Goal: Transaction & Acquisition: Purchase product/service

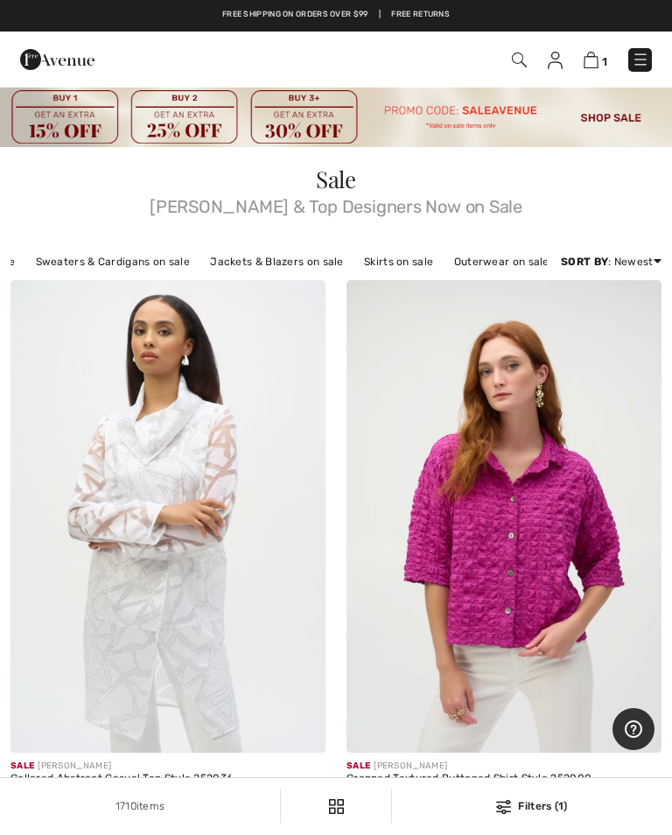
scroll to position [0, 327]
click at [491, 269] on link "Outerwear on sale" at bounding box center [502, 261] width 113 height 23
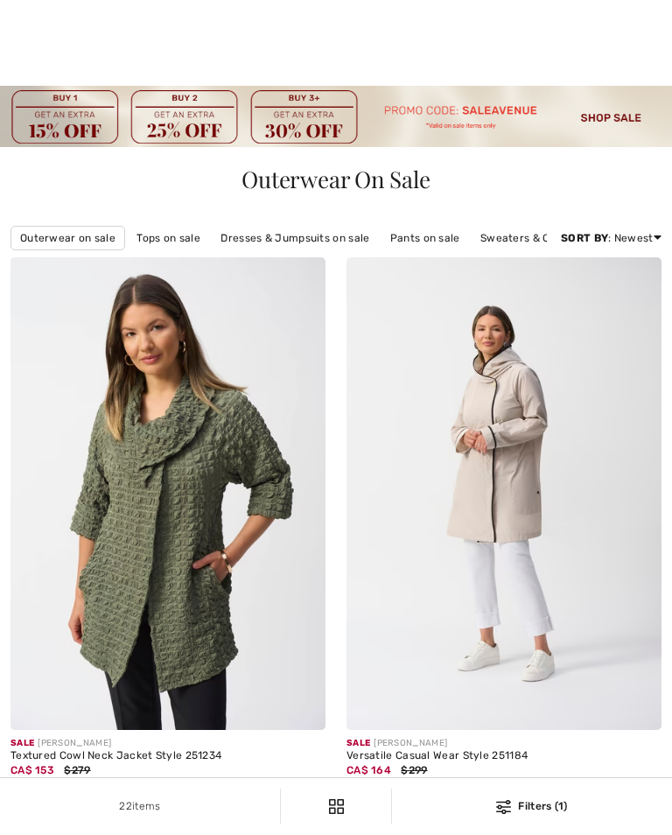
checkbox input "true"
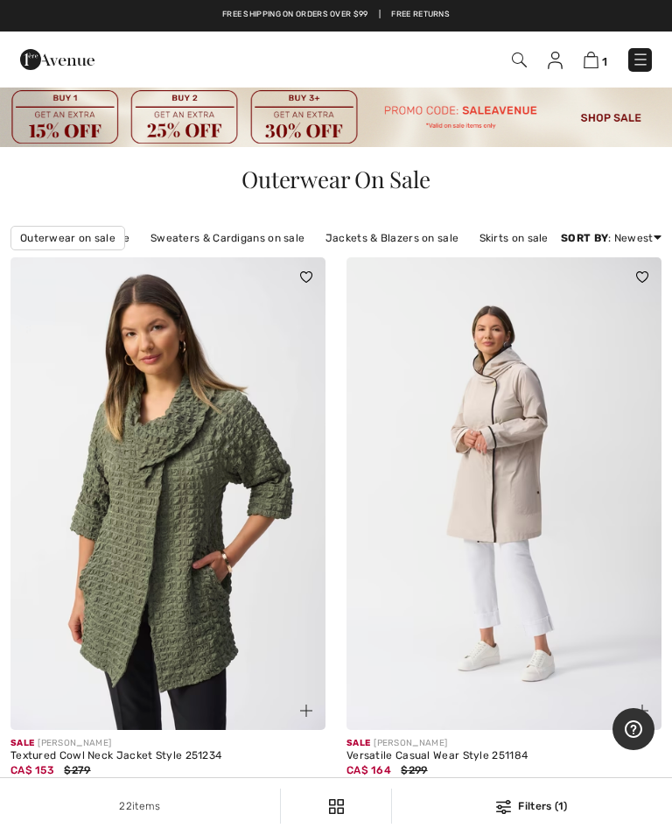
scroll to position [0, 329]
click at [395, 242] on link "Jackets & Blazers on sale" at bounding box center [393, 238] width 151 height 23
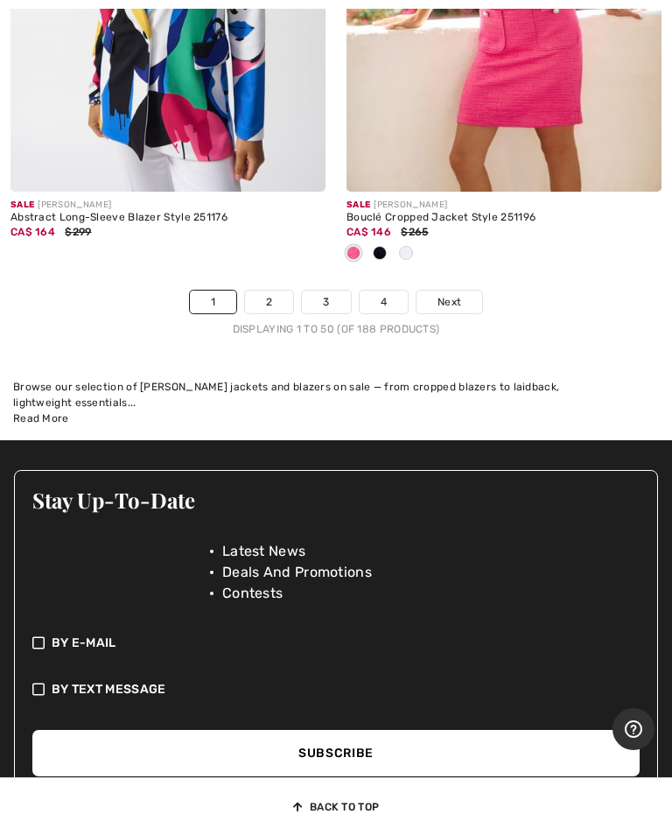
scroll to position [14891, 0]
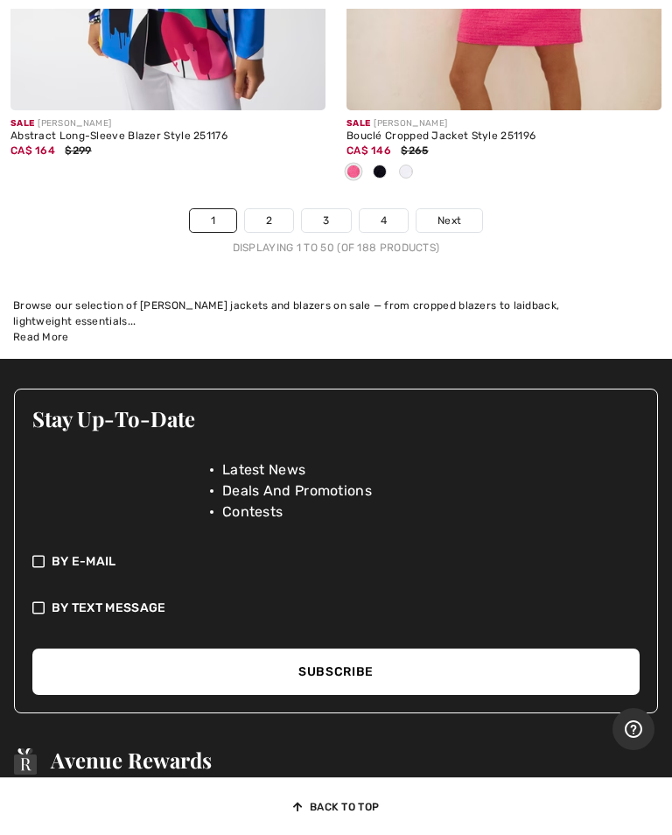
click at [478, 210] on link "Next" at bounding box center [450, 220] width 66 height 23
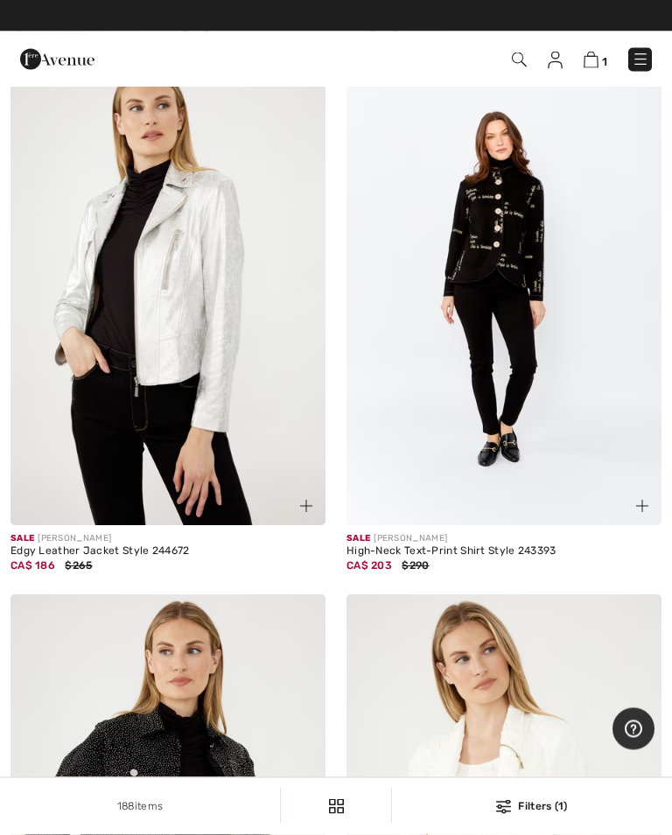
scroll to position [11905, 0]
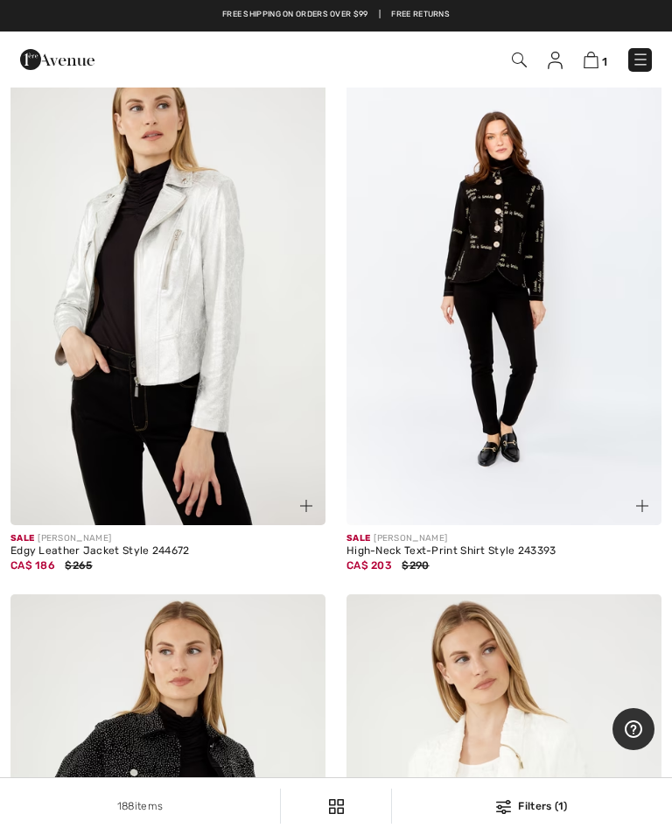
click at [531, 369] on img at bounding box center [504, 289] width 315 height 473
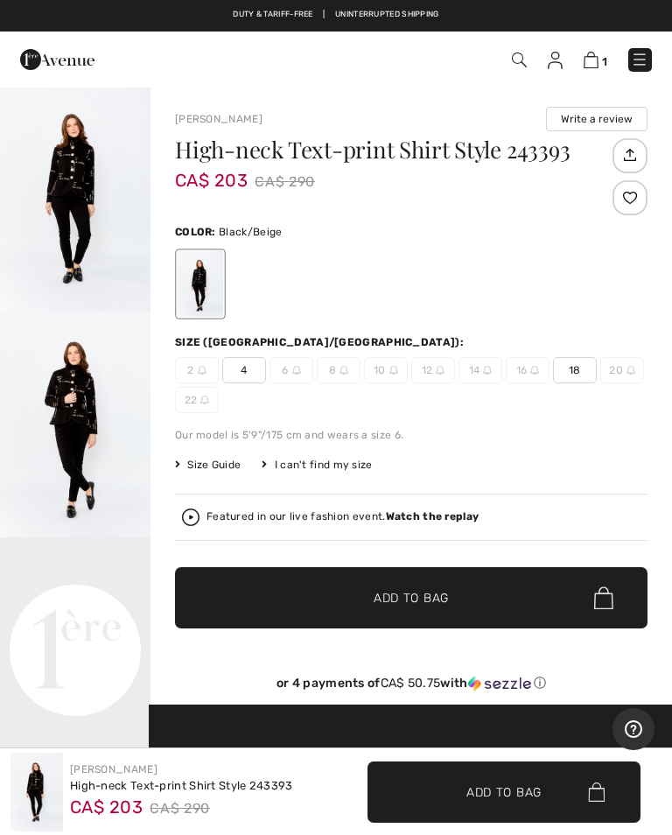
click at [81, 189] on img "1 / 4" at bounding box center [75, 199] width 151 height 226
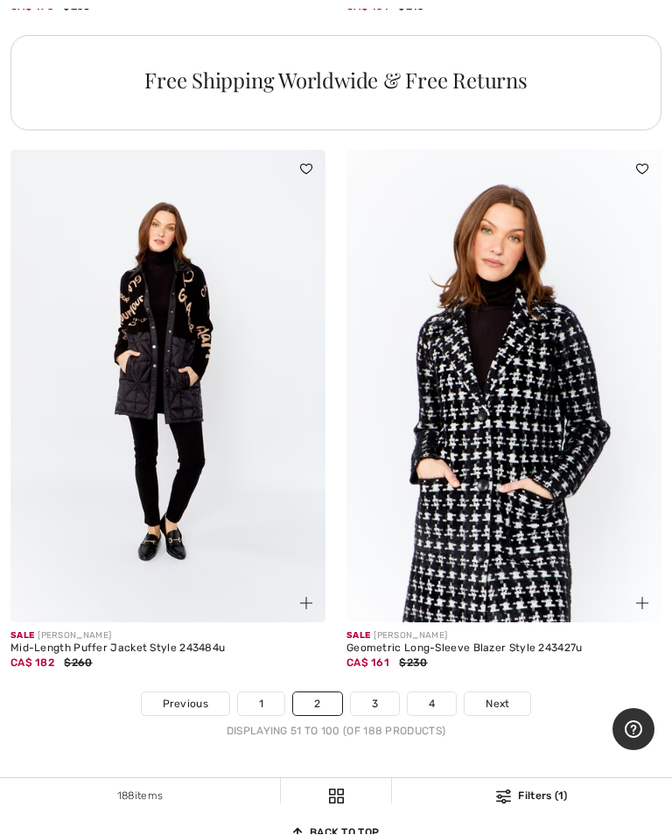
scroll to position [14158, 0]
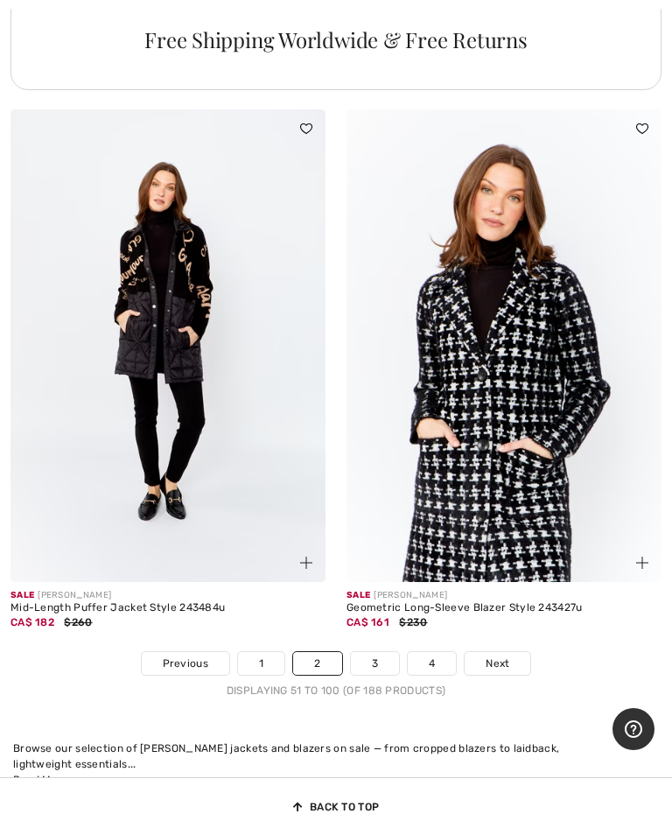
click at [214, 368] on img at bounding box center [168, 345] width 315 height 473
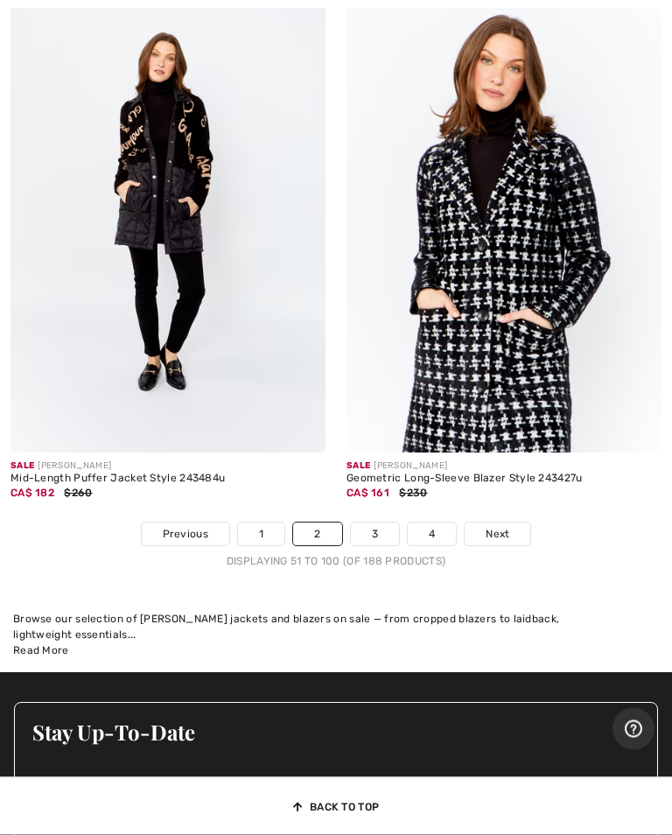
scroll to position [14299, 0]
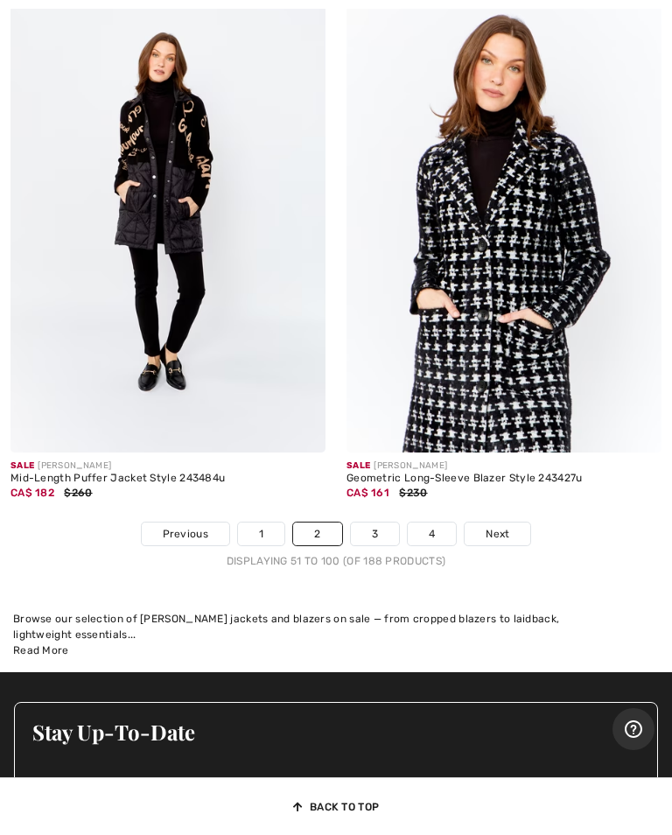
click at [505, 526] on span "Next" at bounding box center [498, 534] width 24 height 16
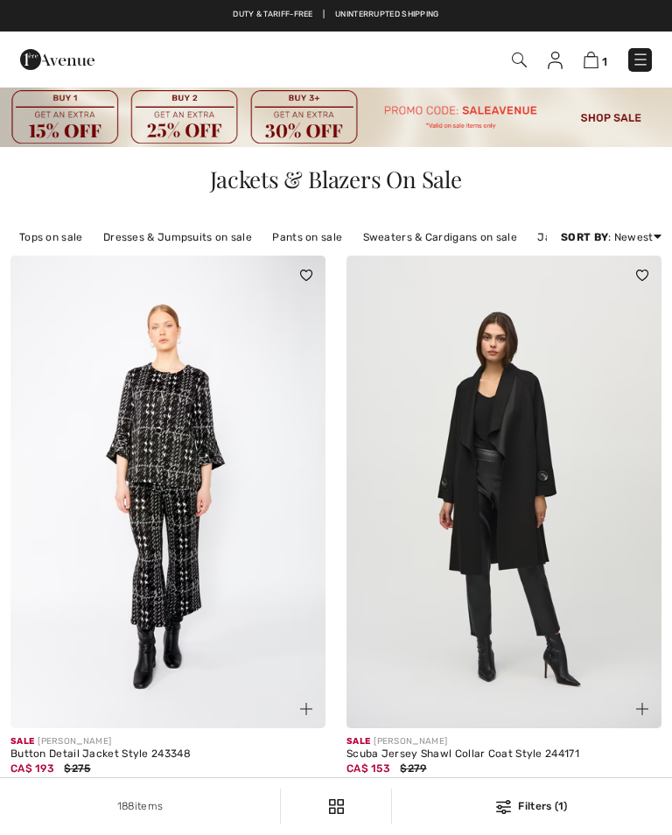
checkbox input "true"
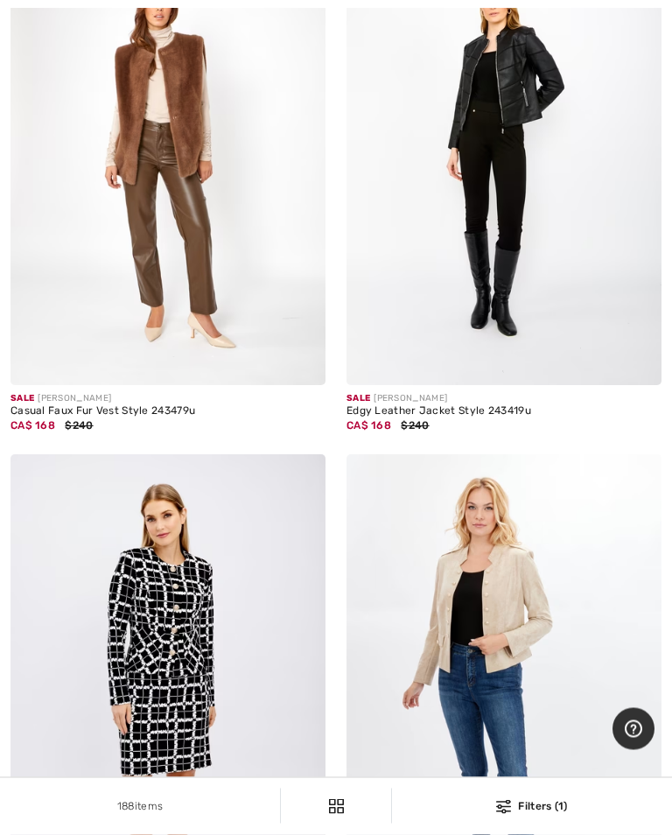
scroll to position [13100, 0]
click at [505, 236] on img at bounding box center [504, 148] width 315 height 473
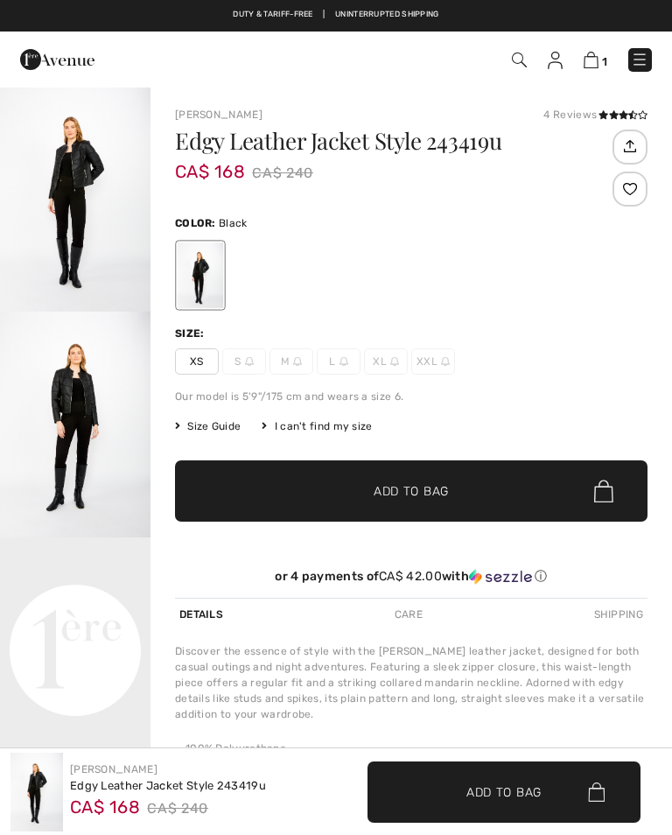
checkbox input "true"
click at [67, 215] on img "1 / 5" at bounding box center [75, 199] width 151 height 226
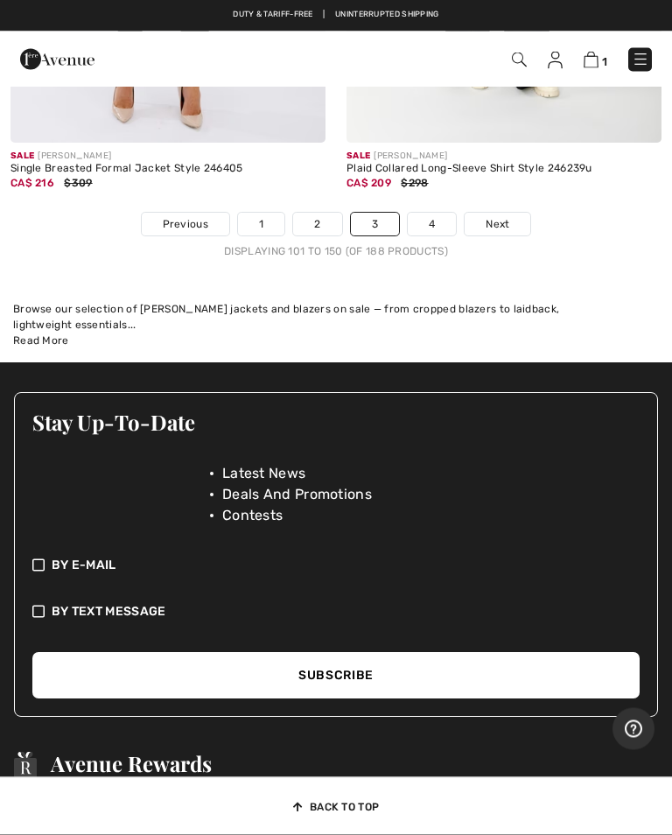
scroll to position [14551, 0]
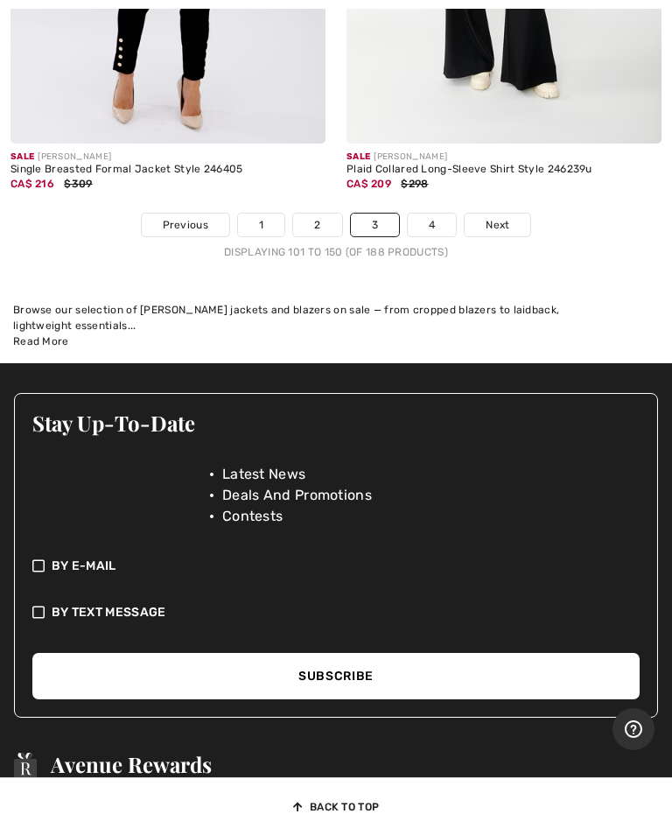
click at [516, 214] on link "Next" at bounding box center [498, 225] width 66 height 23
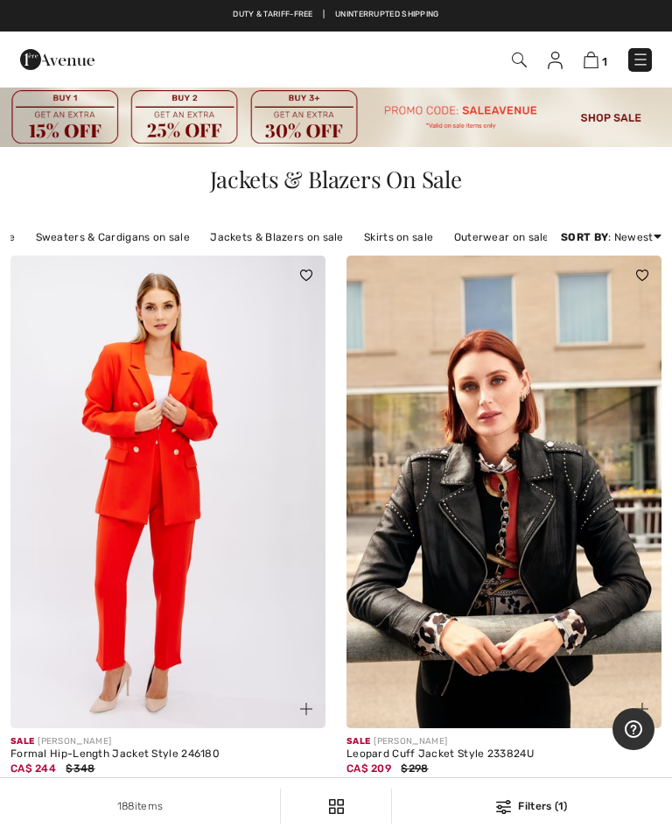
scroll to position [0, 327]
click at [118, 235] on link "Sweaters & Cardigans on sale" at bounding box center [113, 237] width 172 height 23
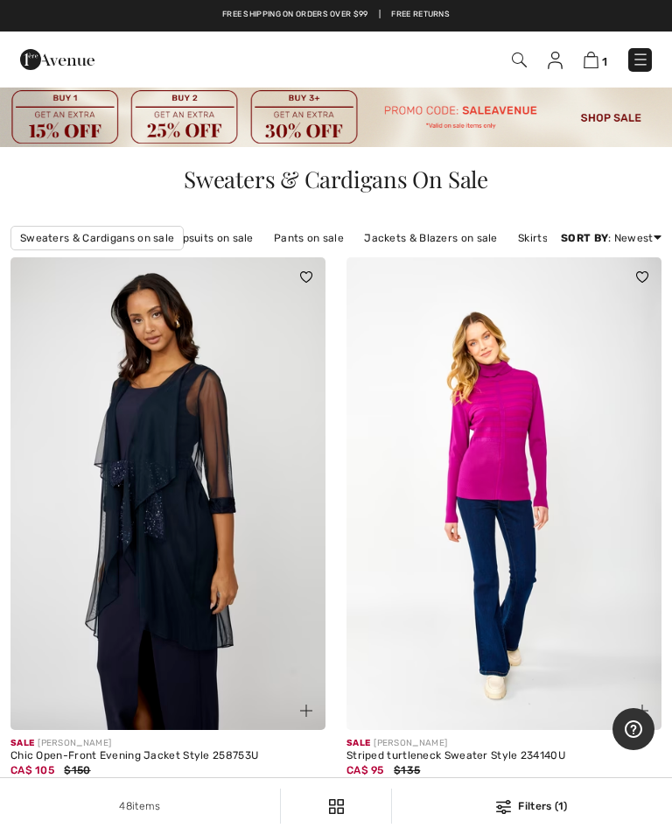
scroll to position [0, 174]
click at [317, 242] on link "Pants on sale" at bounding box center [310, 238] width 88 height 23
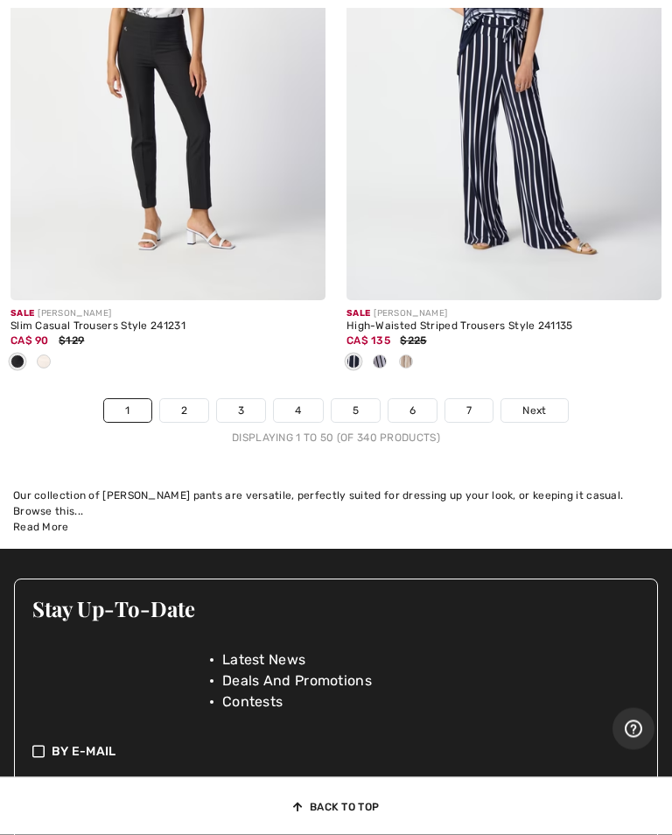
scroll to position [14528, 0]
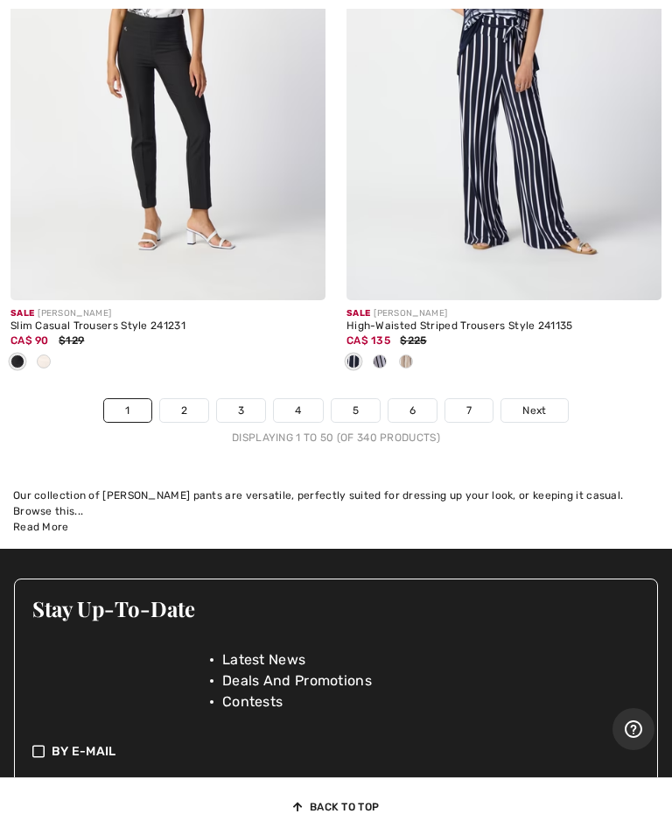
click at [546, 403] on span "Next" at bounding box center [535, 411] width 24 height 16
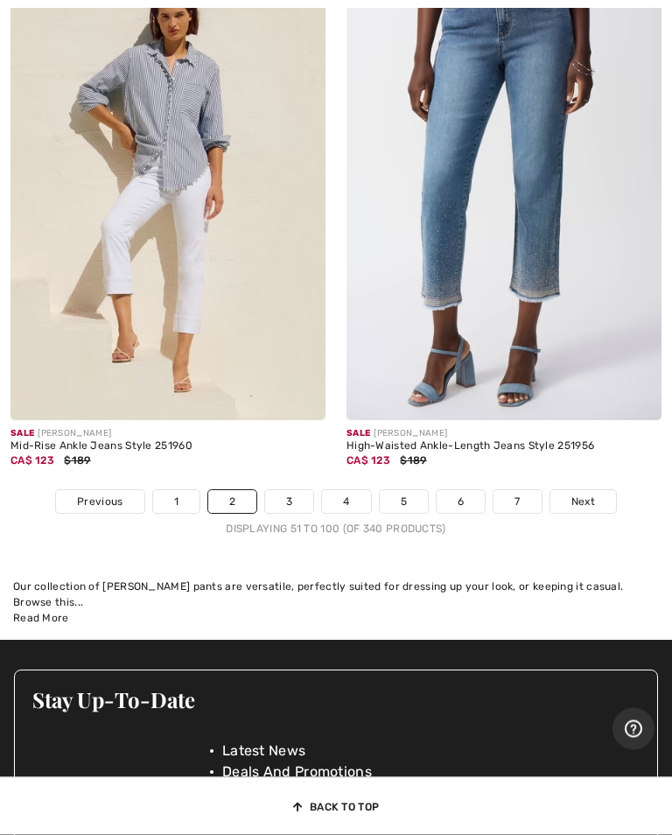
scroll to position [14519, 0]
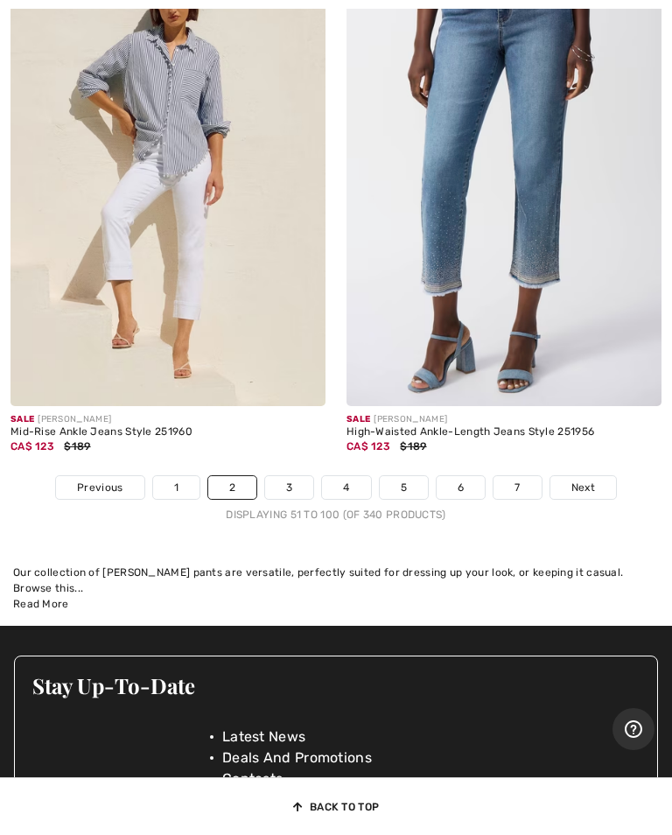
click at [596, 476] on link "Next" at bounding box center [584, 487] width 66 height 23
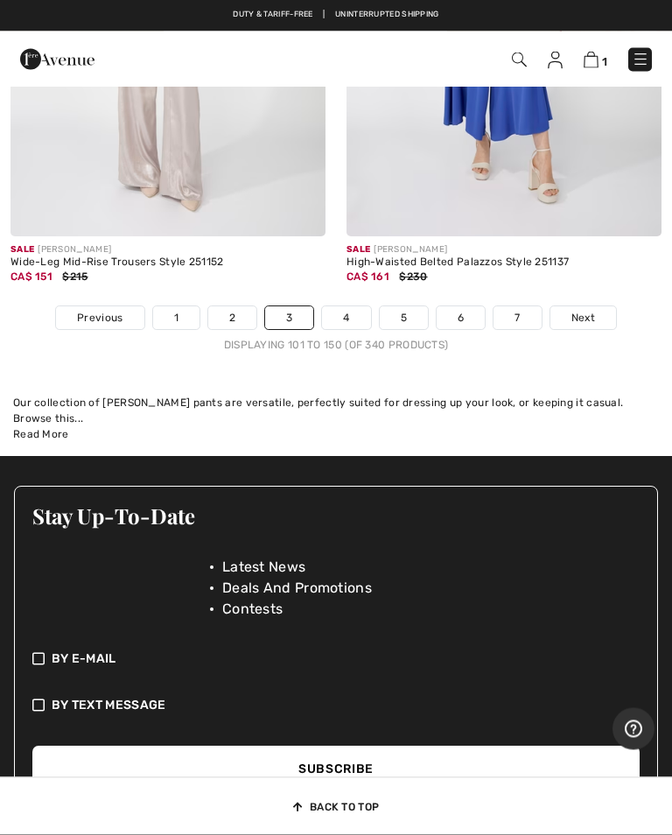
scroll to position [14502, 0]
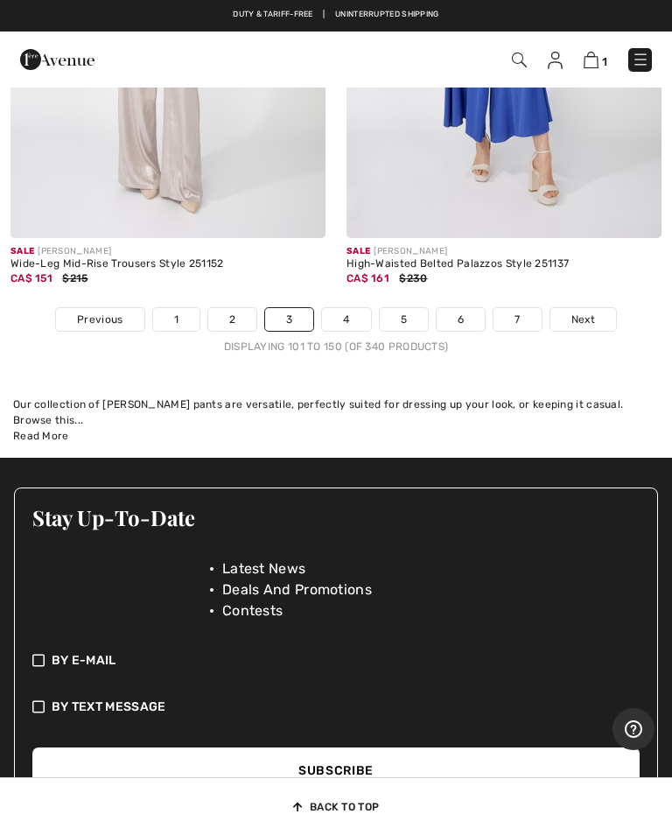
click at [603, 308] on link "Next" at bounding box center [584, 319] width 66 height 23
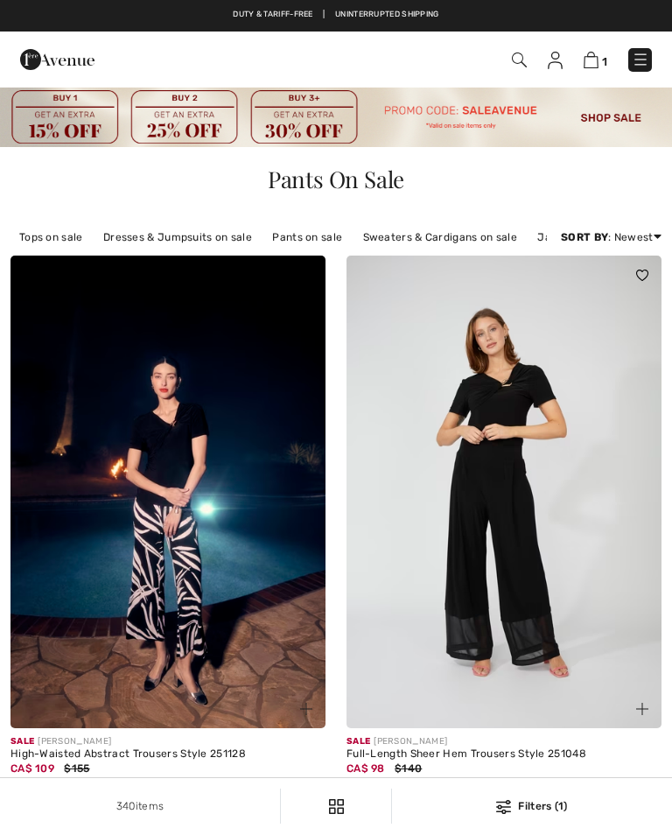
checkbox input "true"
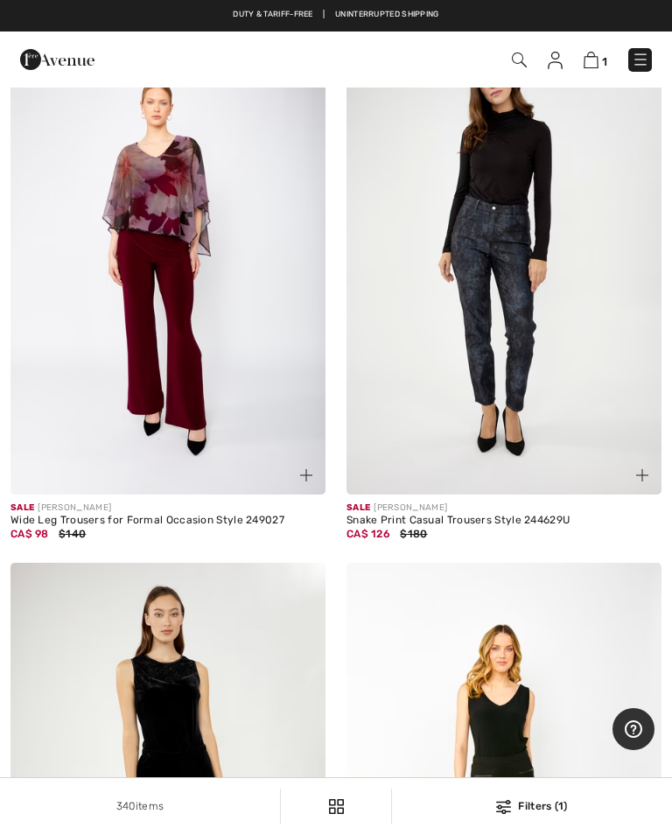
scroll to position [2458, 0]
click at [527, 336] on img at bounding box center [504, 259] width 315 height 473
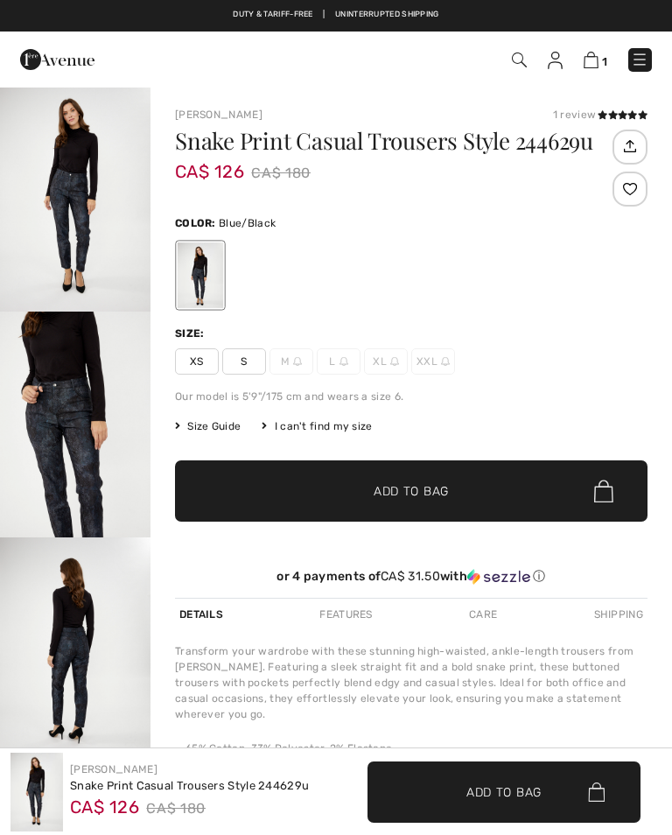
checkbox input "true"
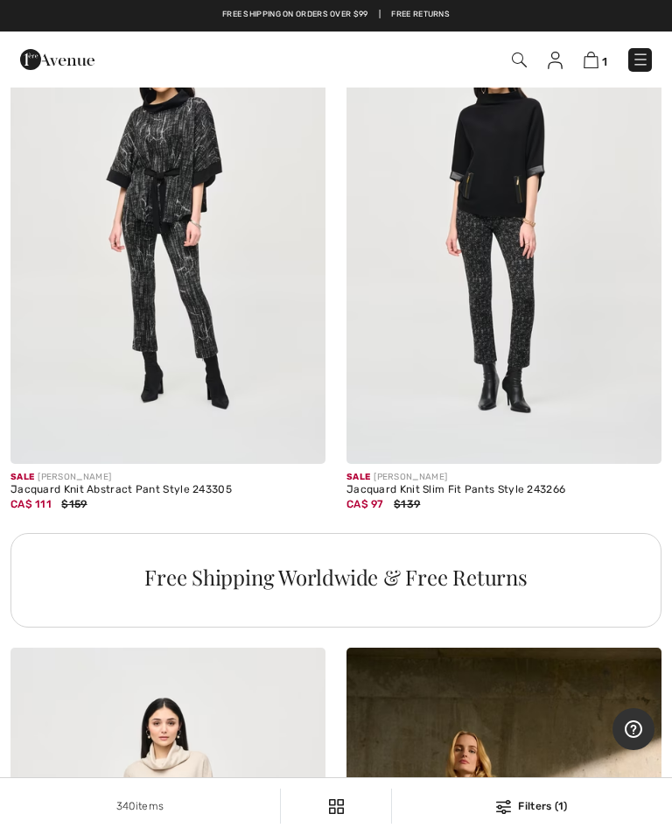
scroll to position [13530, 0]
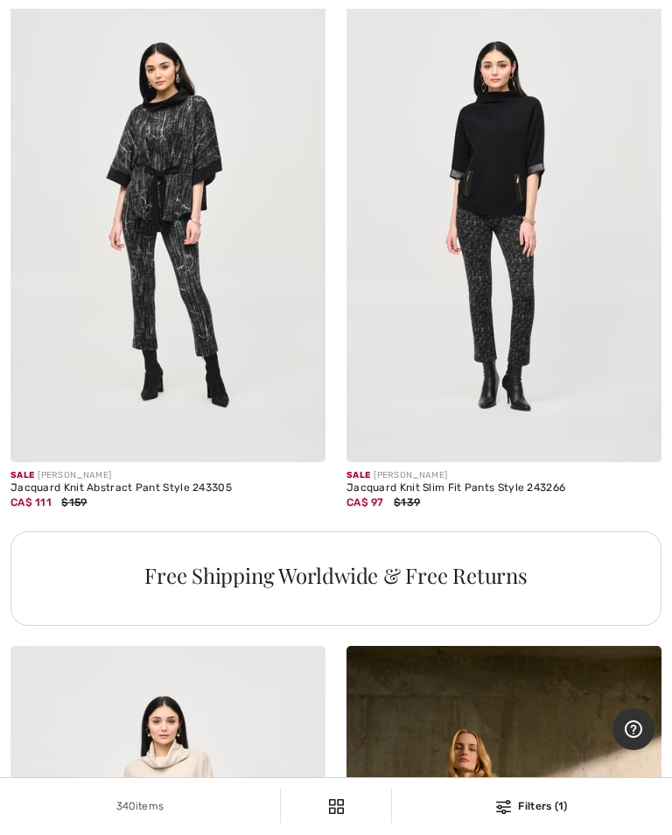
click at [501, 312] on img at bounding box center [504, 225] width 315 height 473
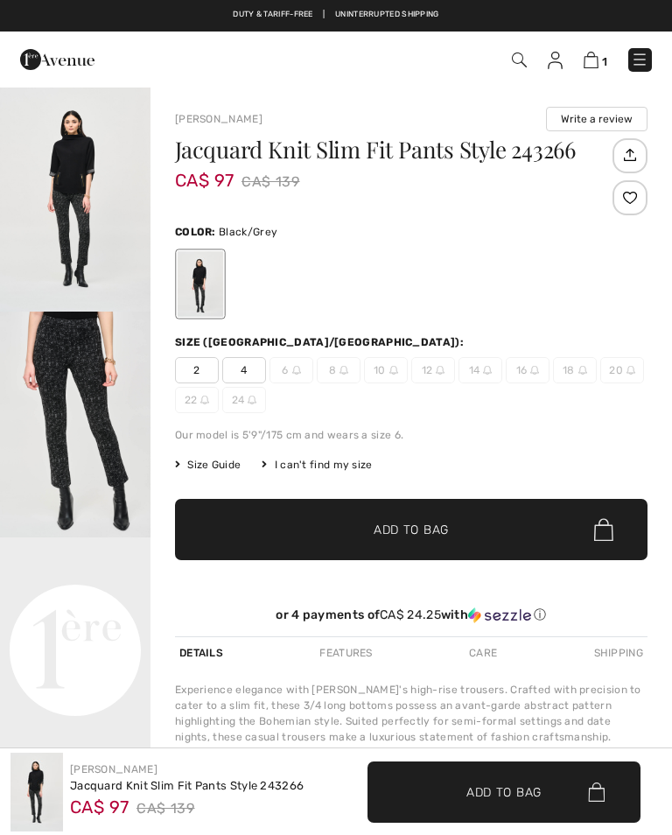
checkbox input "true"
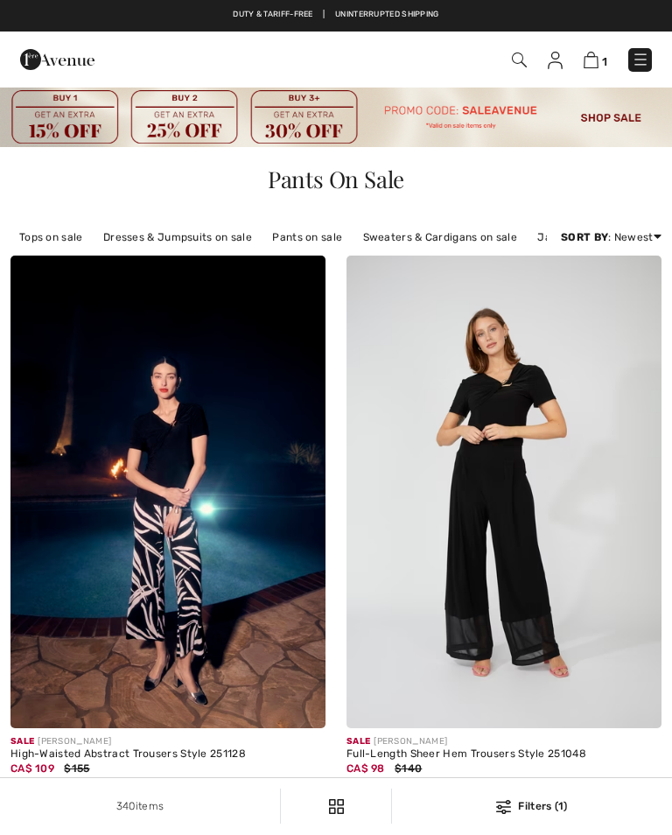
checkbox input "true"
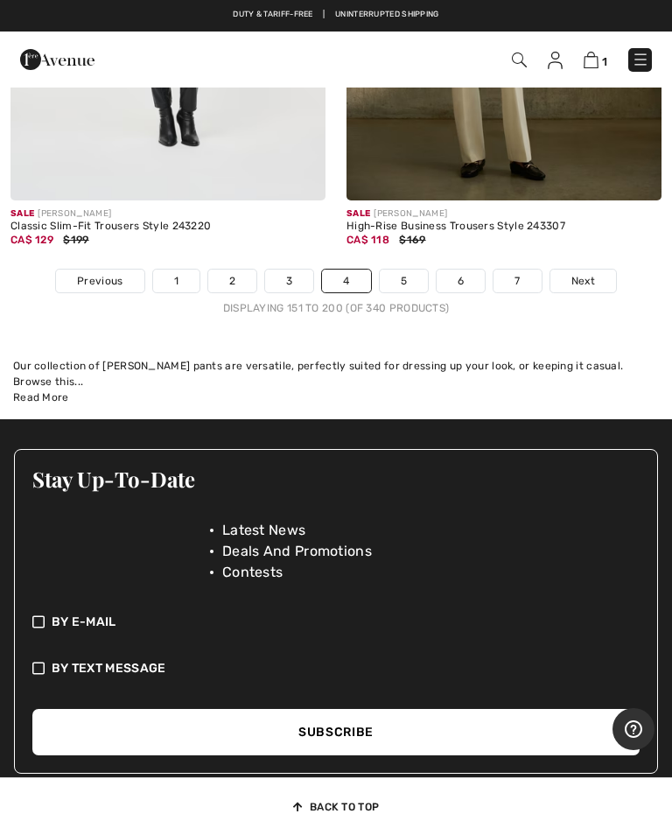
scroll to position [14464, 0]
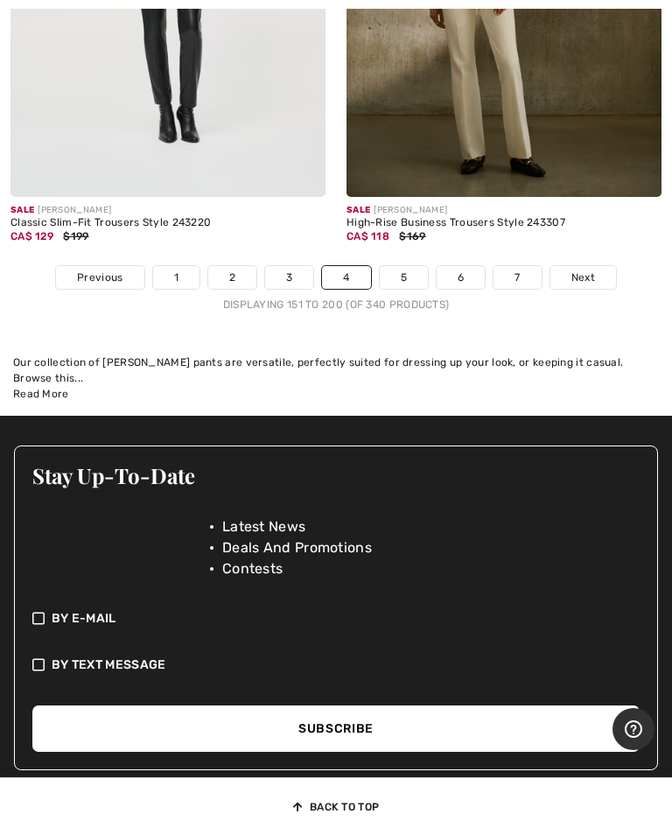
click at [596, 266] on link "Next" at bounding box center [584, 277] width 66 height 23
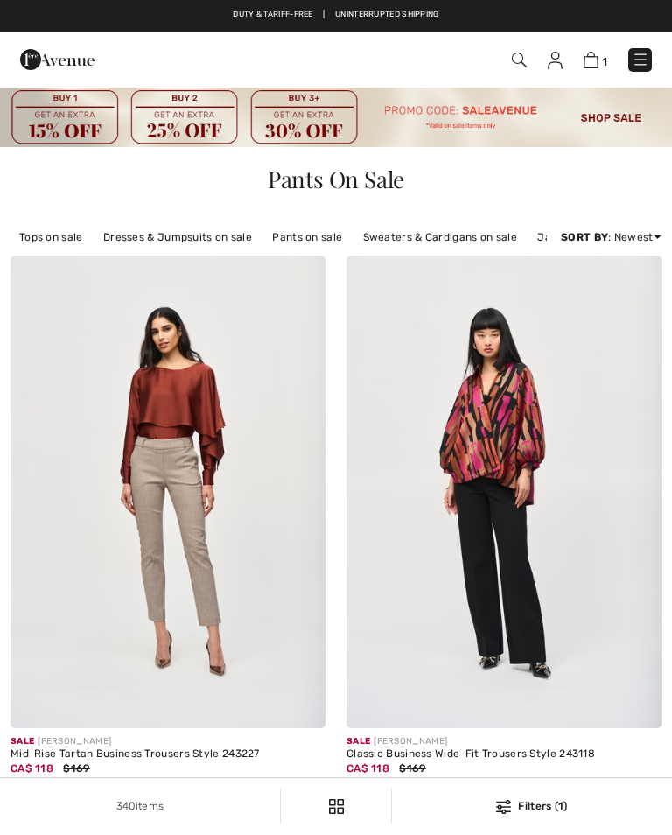
checkbox input "true"
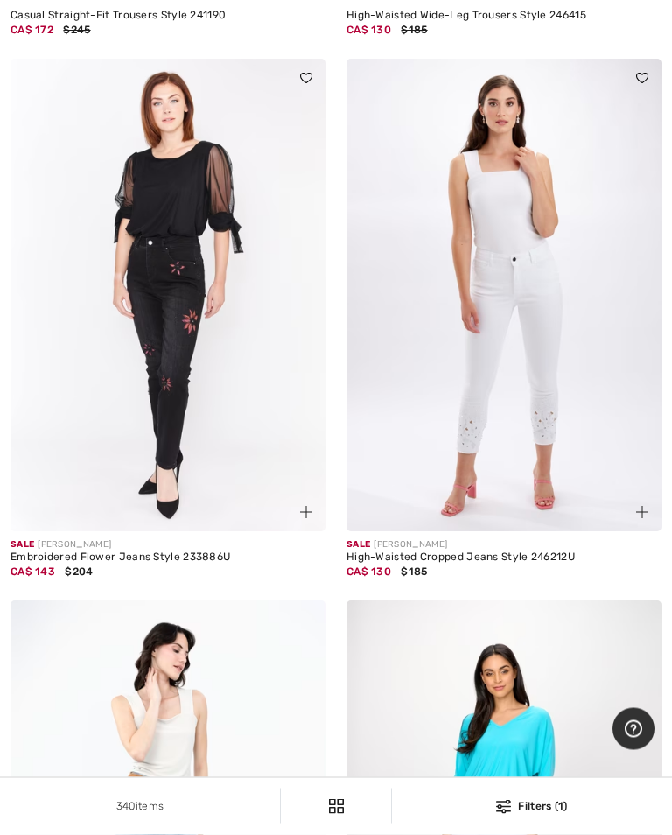
scroll to position [6097, 0]
click at [221, 412] on img at bounding box center [168, 295] width 315 height 473
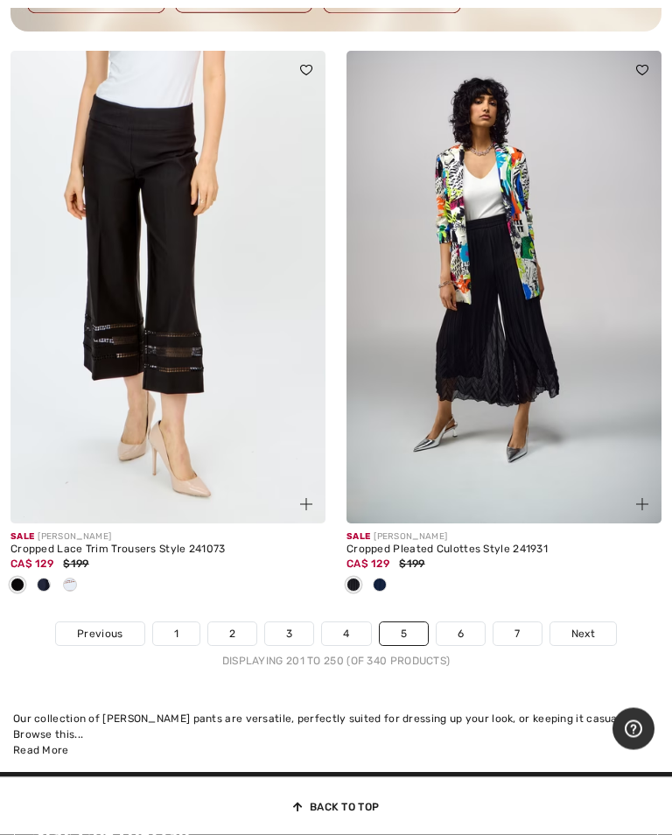
scroll to position [14258, 0]
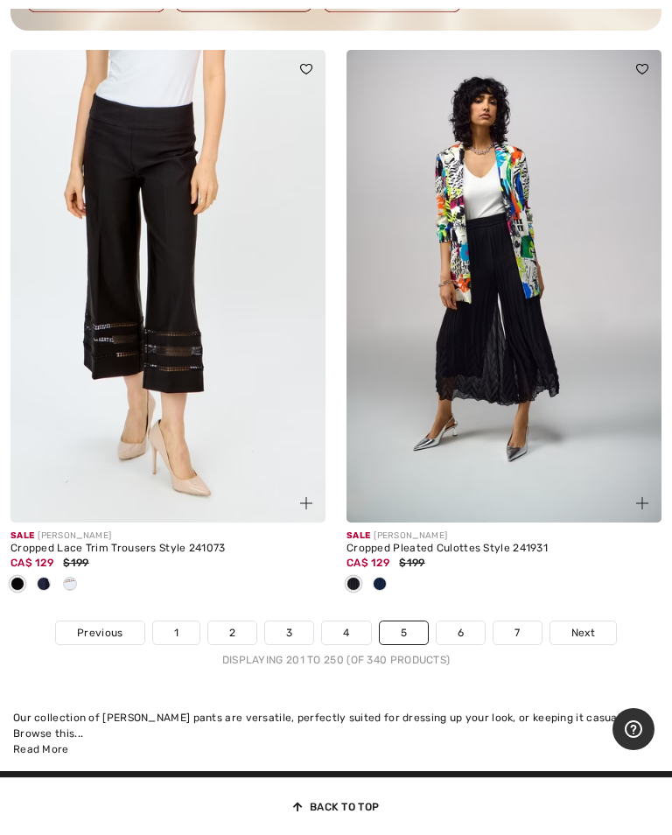
click at [595, 623] on link "Next" at bounding box center [584, 632] width 66 height 23
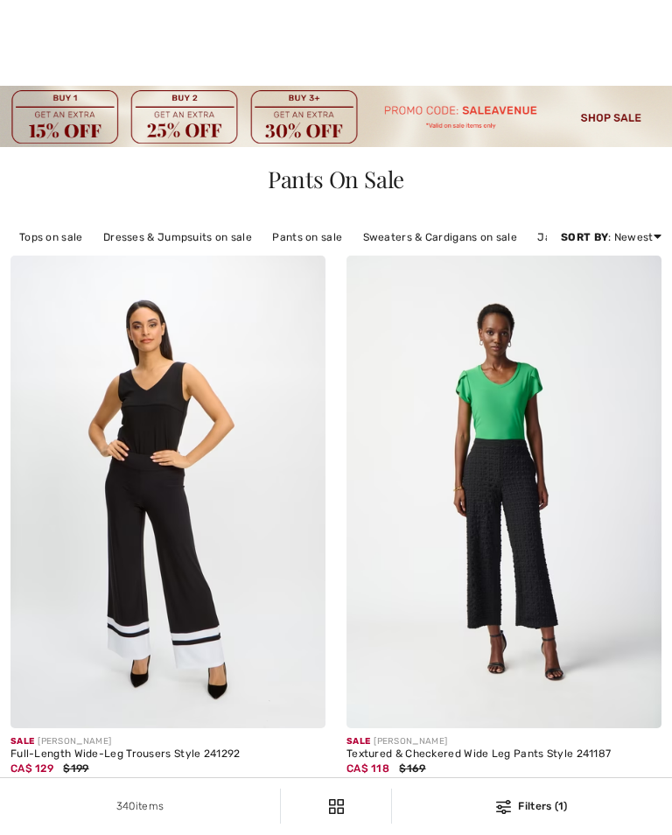
checkbox input "true"
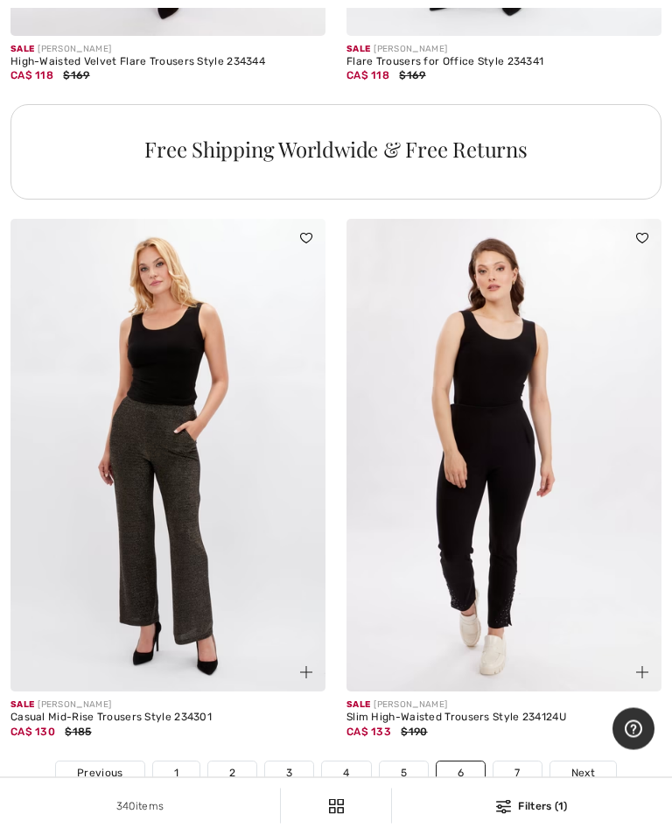
scroll to position [13933, 0]
click at [593, 765] on span "Next" at bounding box center [584, 773] width 24 height 16
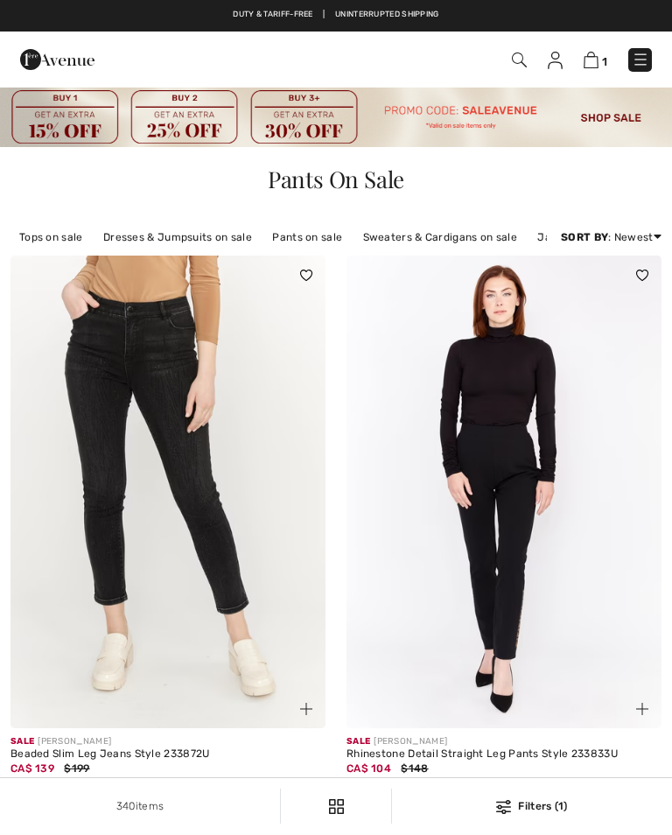
checkbox input "true"
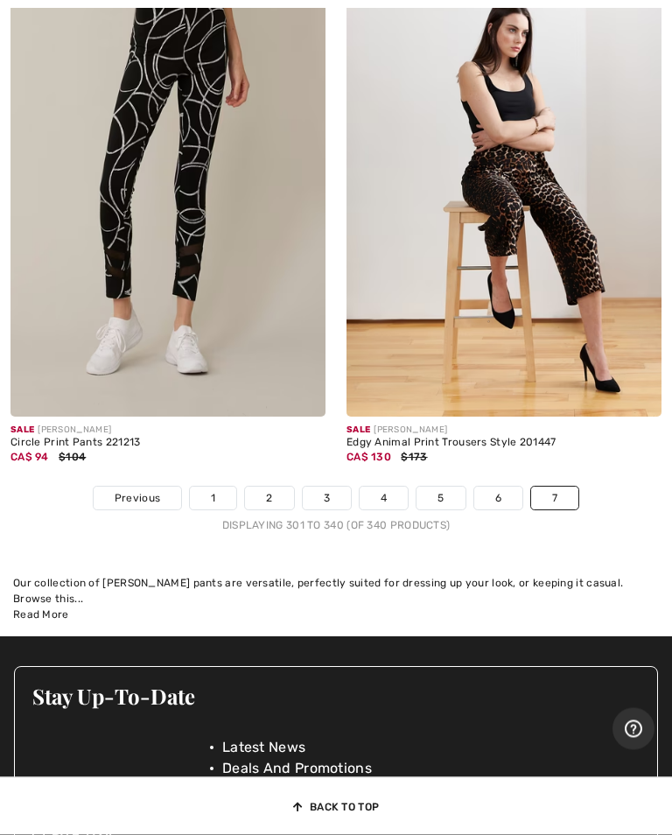
scroll to position [11420, 0]
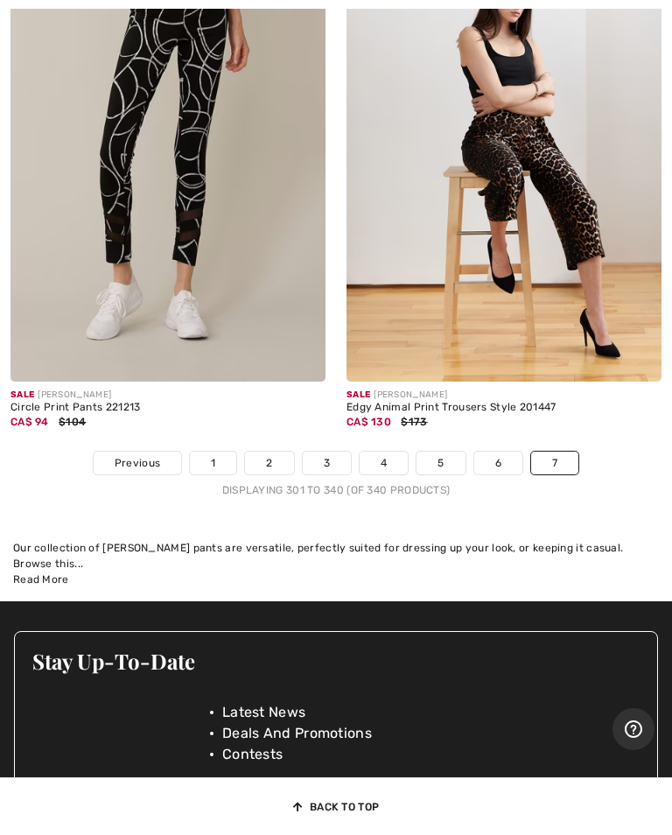
click at [513, 293] on img at bounding box center [504, 145] width 315 height 473
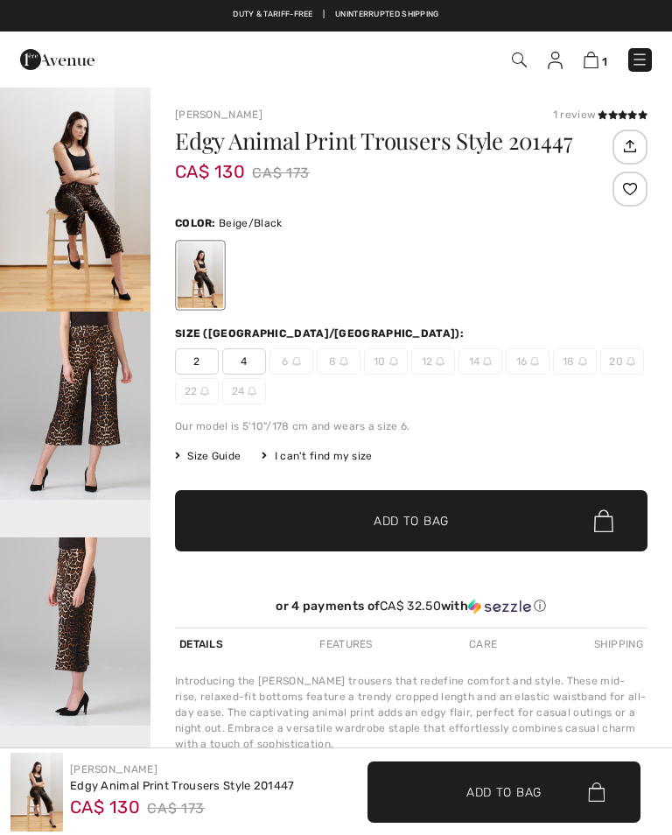
checkbox input "true"
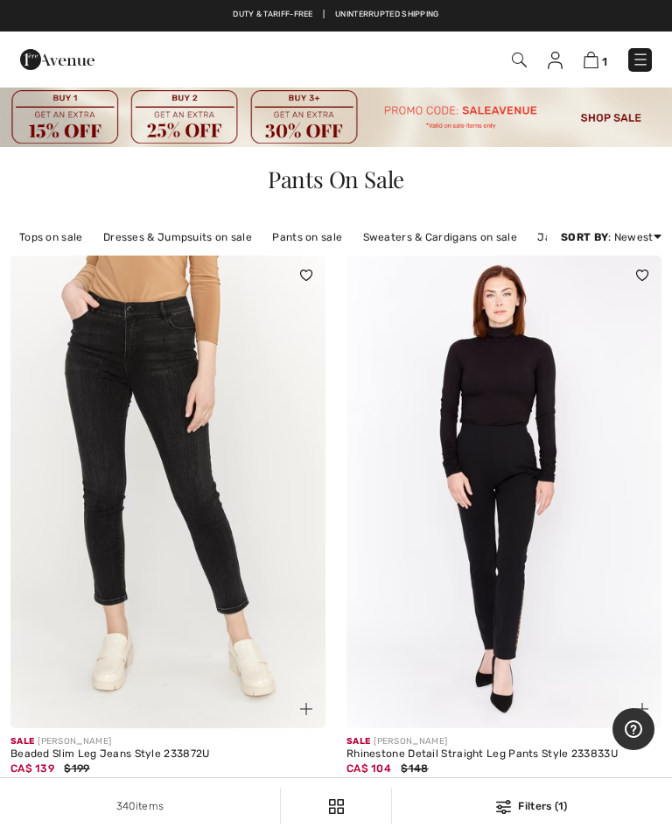
click at [71, 235] on link "Tops on sale" at bounding box center [51, 237] width 81 height 23
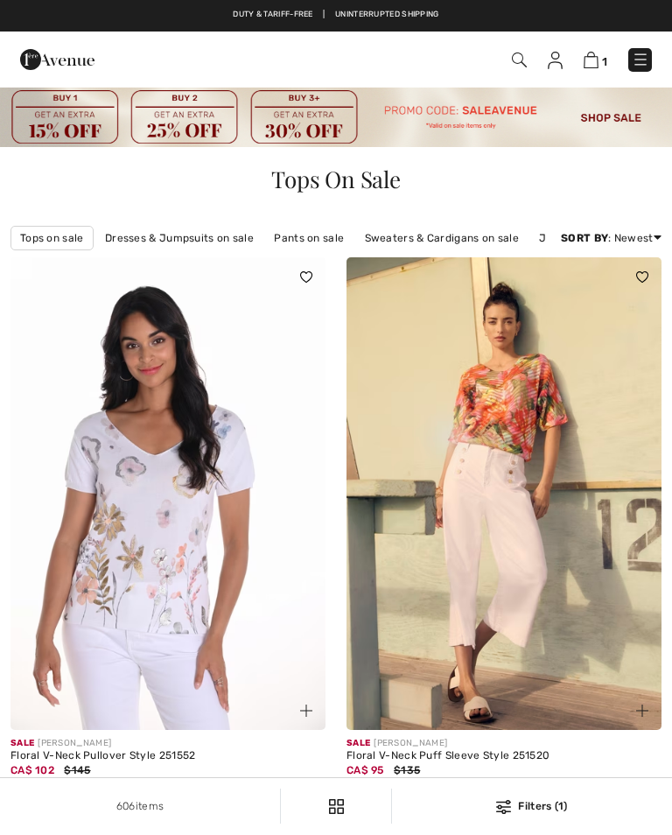
checkbox input "true"
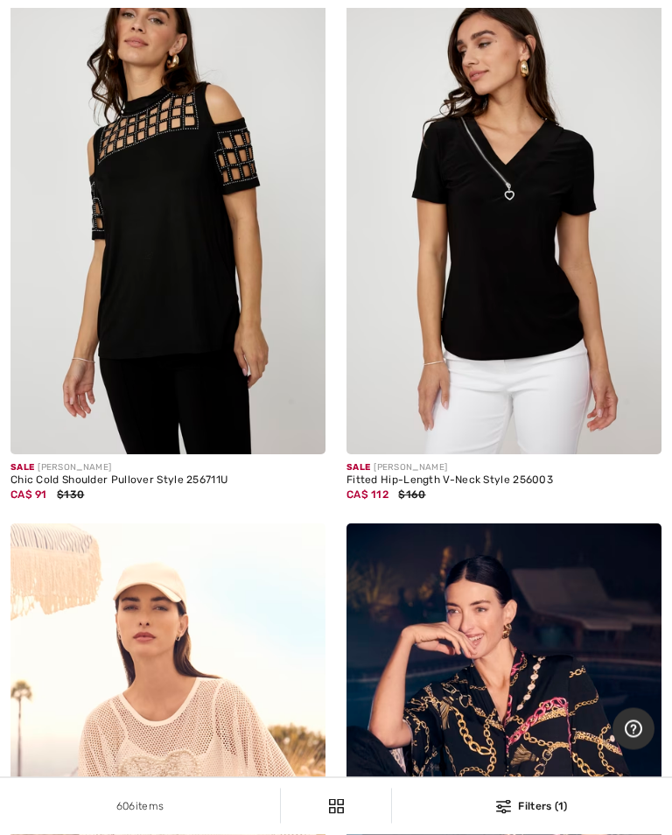
scroll to position [1374, 0]
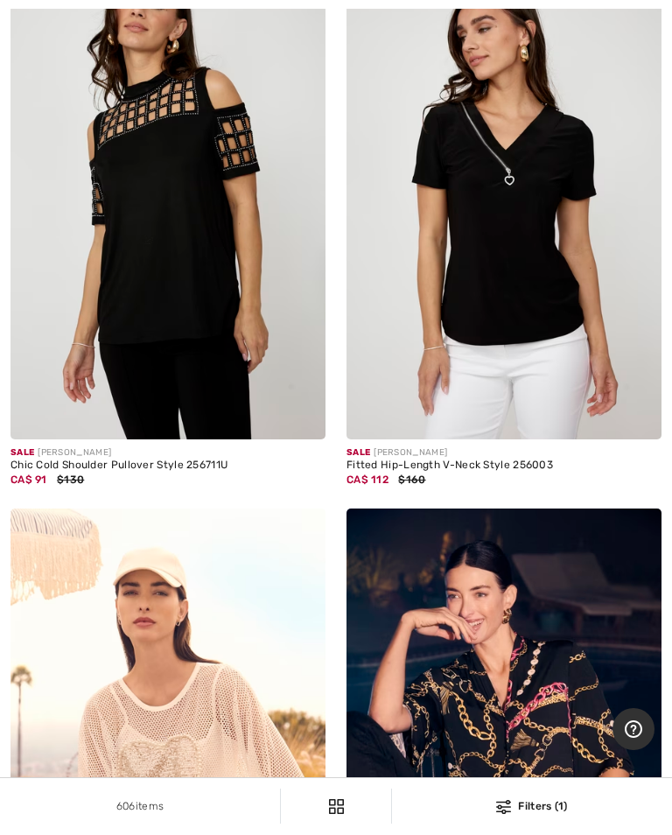
click at [647, 419] on img at bounding box center [642, 420] width 12 height 12
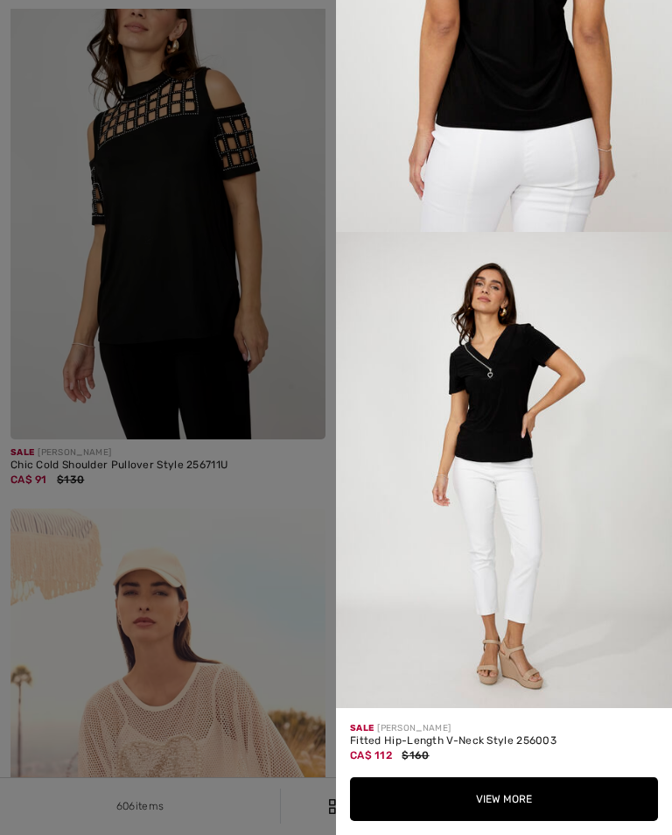
scroll to position [1281, 0]
click at [499, 821] on button "View More" at bounding box center [504, 799] width 308 height 44
click at [537, 808] on button "View More" at bounding box center [504, 799] width 308 height 44
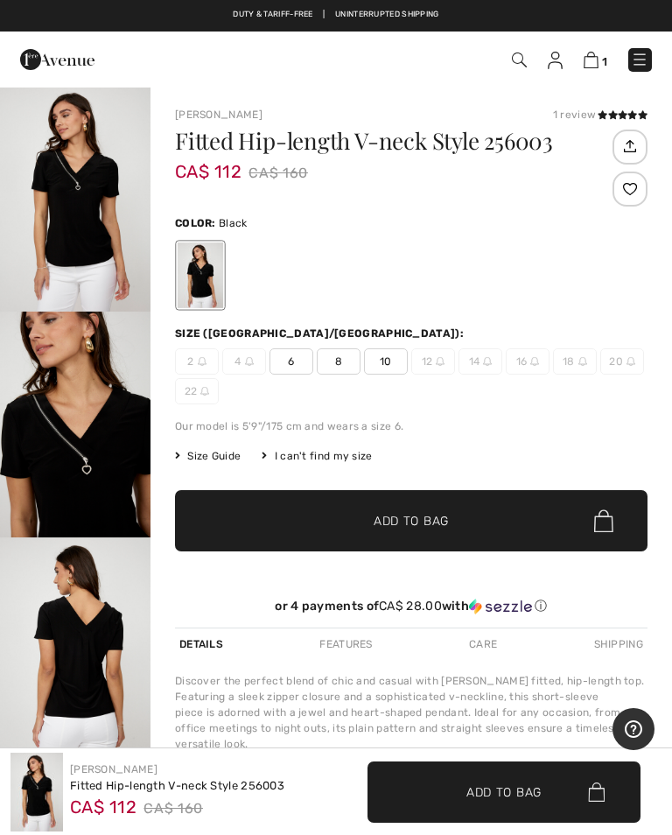
click at [399, 364] on span "10" at bounding box center [386, 361] width 44 height 26
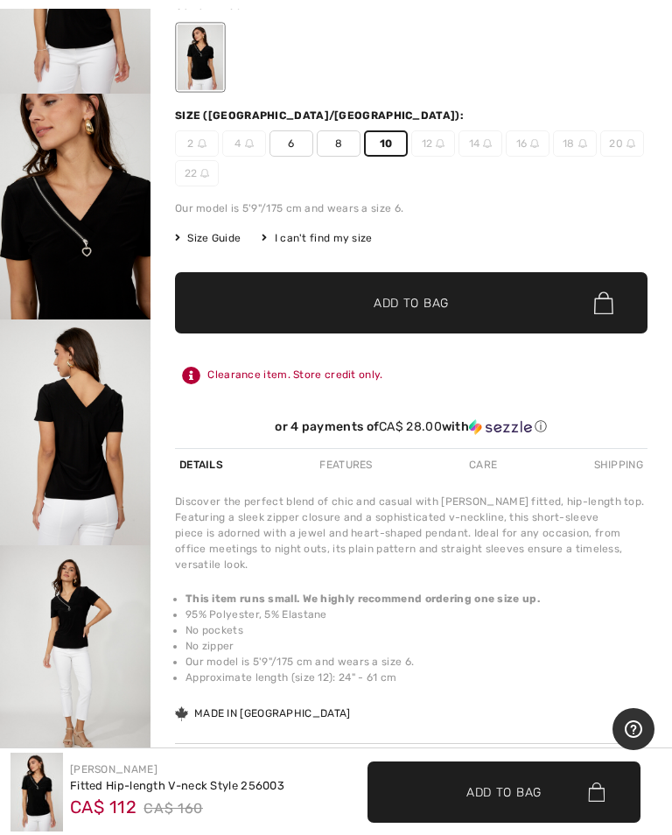
scroll to position [219, 0]
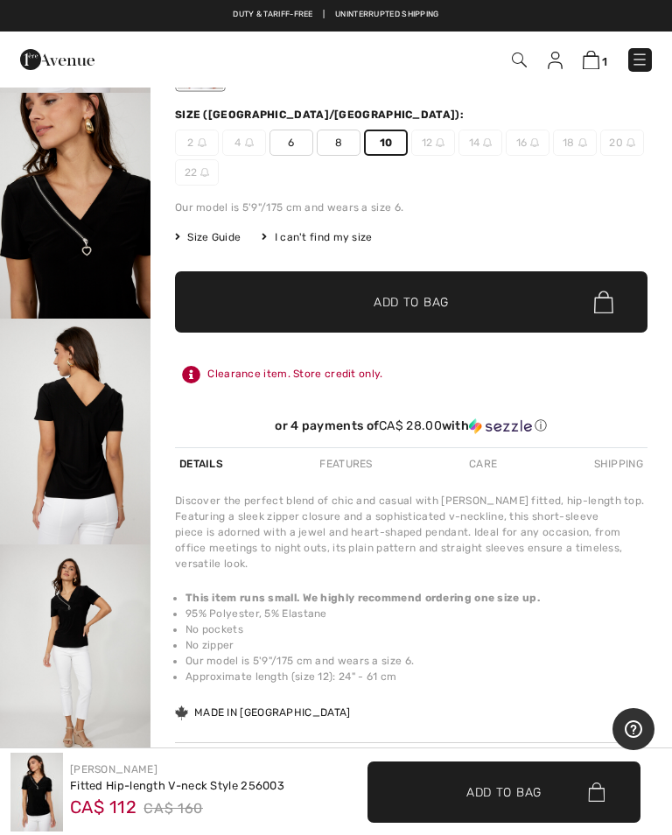
click at [471, 803] on span "✔ Added to Bag Add to Bag" at bounding box center [504, 792] width 273 height 61
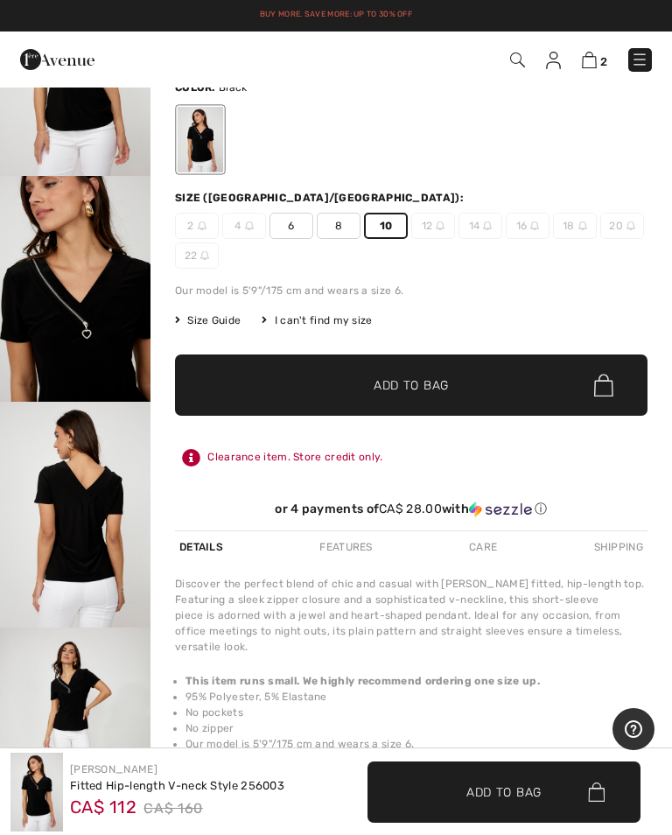
scroll to position [0, 0]
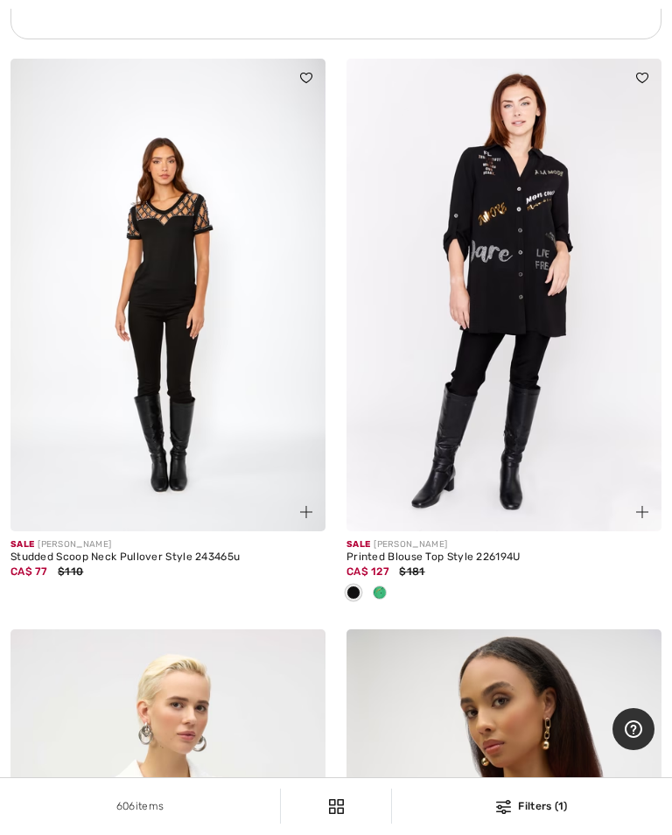
scroll to position [3905, 0]
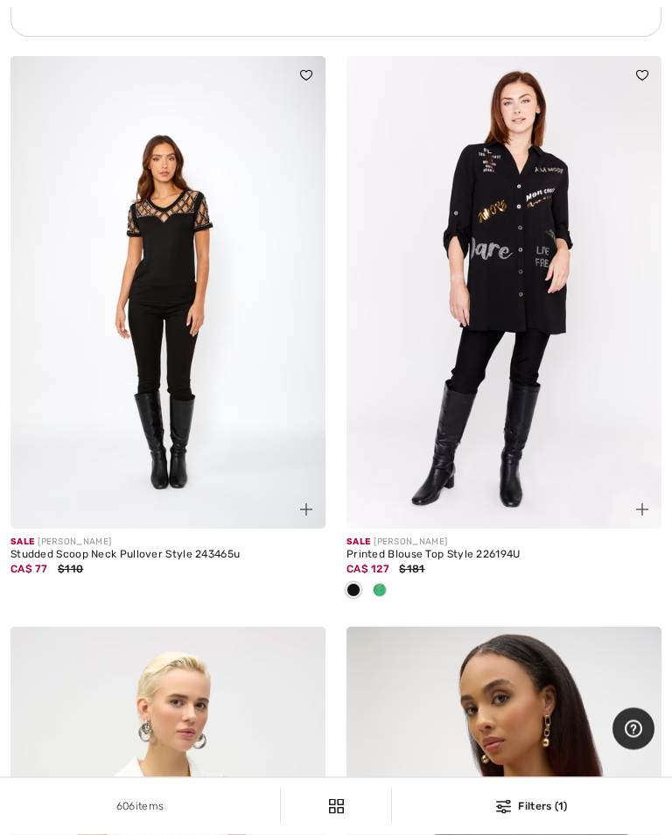
click at [516, 359] on img at bounding box center [504, 293] width 315 height 473
click at [519, 243] on img at bounding box center [504, 293] width 315 height 473
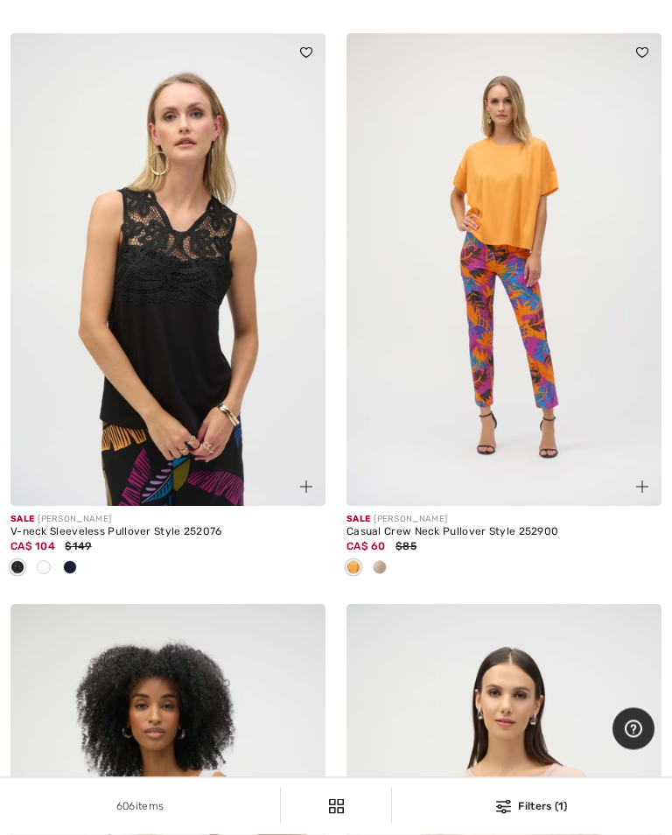
scroll to position [8021, 0]
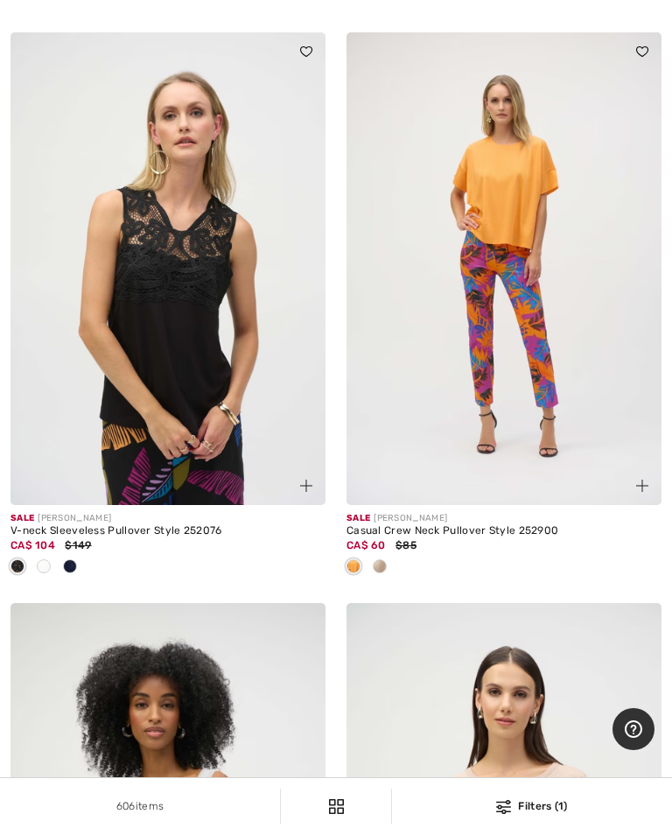
click at [186, 355] on img at bounding box center [168, 268] width 315 height 473
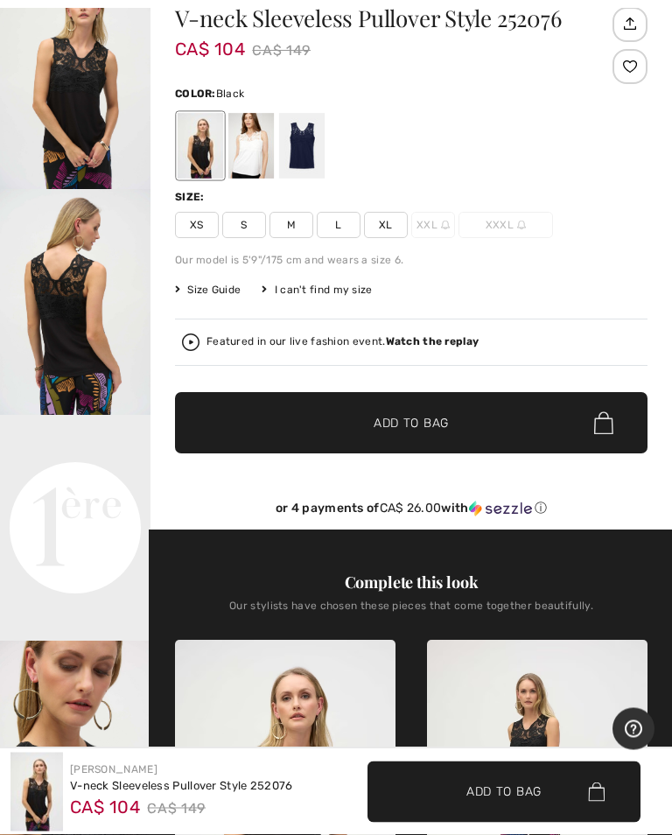
scroll to position [123, 0]
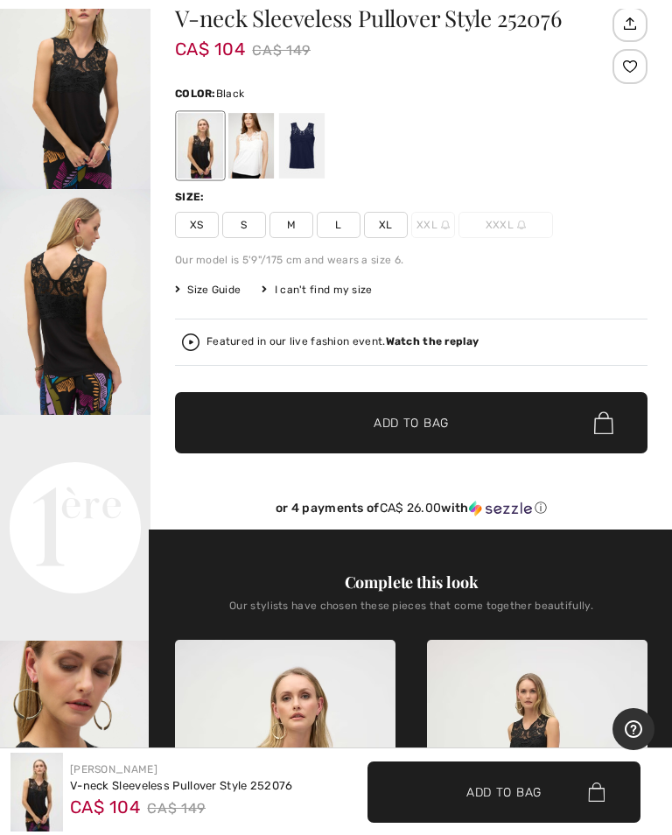
click at [94, 130] on img "1 / 5" at bounding box center [75, 76] width 151 height 226
